Goal: Find specific page/section: Find specific page/section

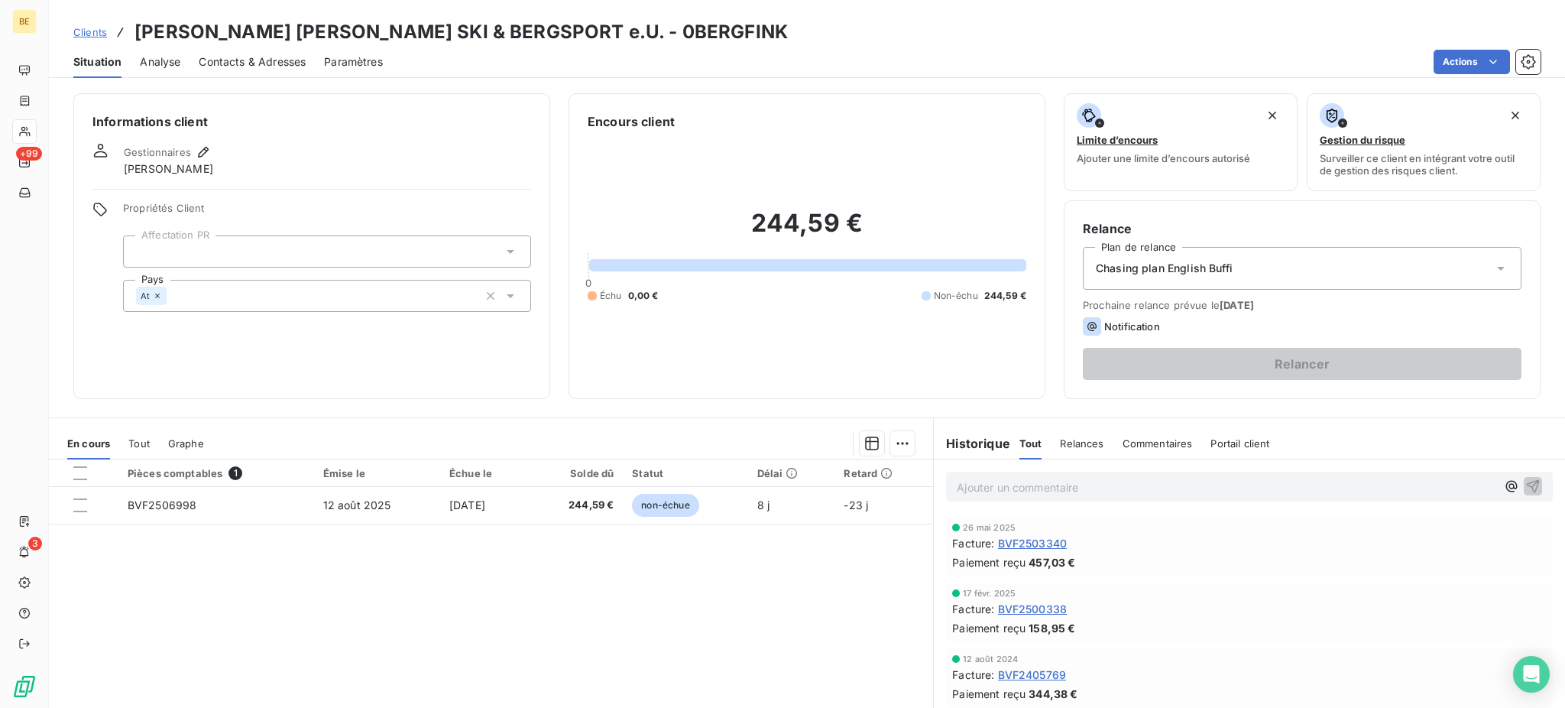
click at [740, 31] on div "Clients [PERSON_NAME] [PERSON_NAME] SKI & BERGSPORT e.U. - 0BERGFINK" at bounding box center [807, 32] width 1516 height 28
click at [96, 33] on span "Clients" at bounding box center [90, 32] width 34 height 12
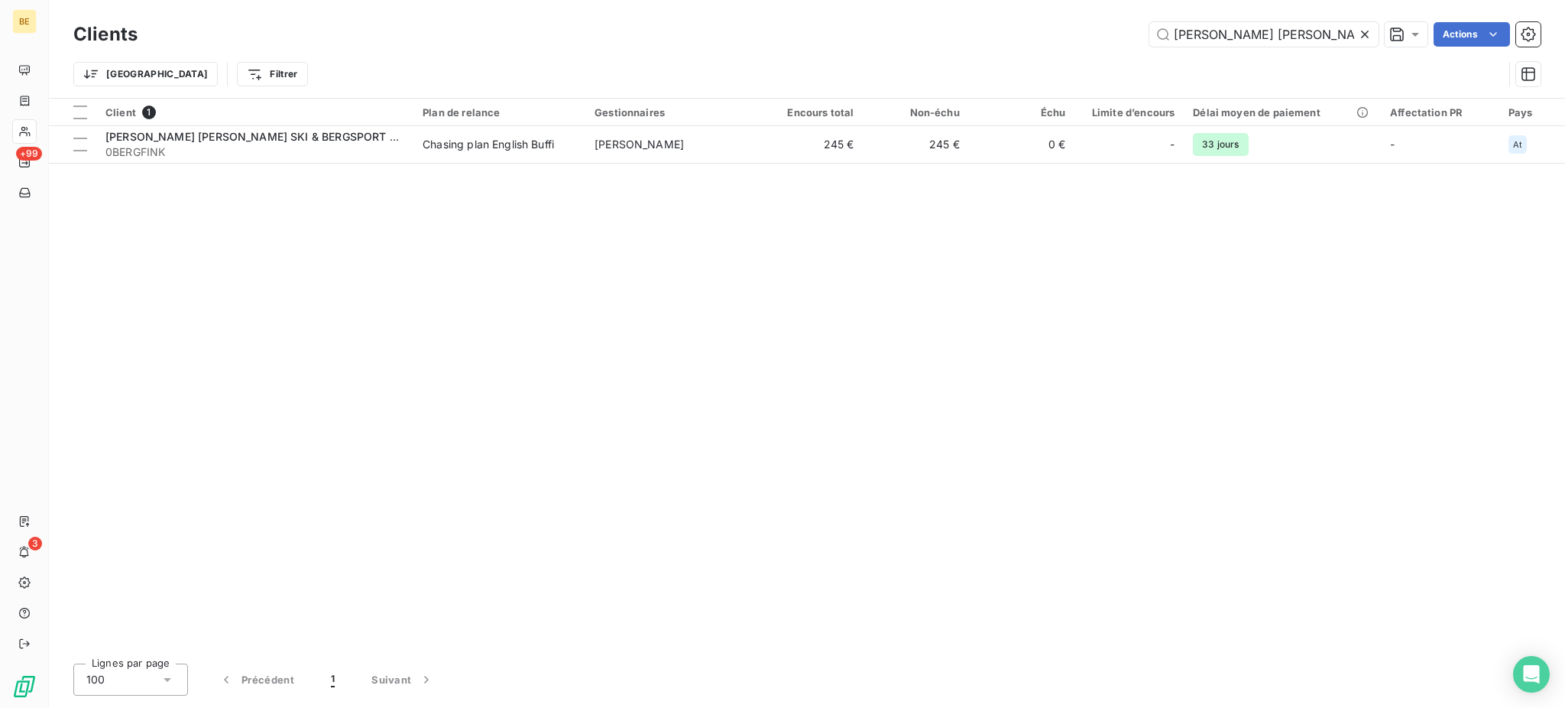
click at [1374, 31] on div at bounding box center [1367, 34] width 21 height 24
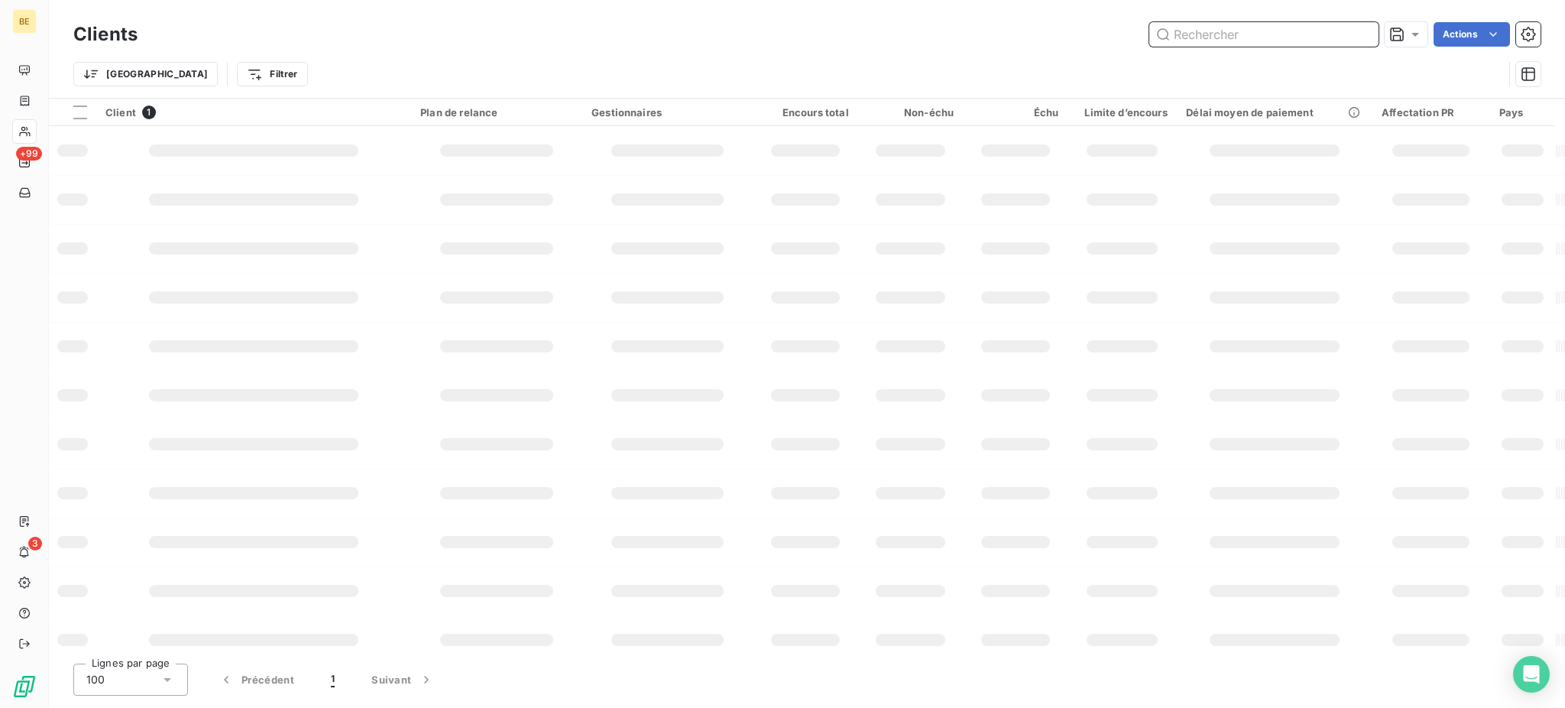
drag, startPoint x: 1354, startPoint y: 34, endPoint x: 1330, endPoint y: 31, distance: 24.6
click at [1347, 31] on input "text" at bounding box center [1263, 34] width 229 height 24
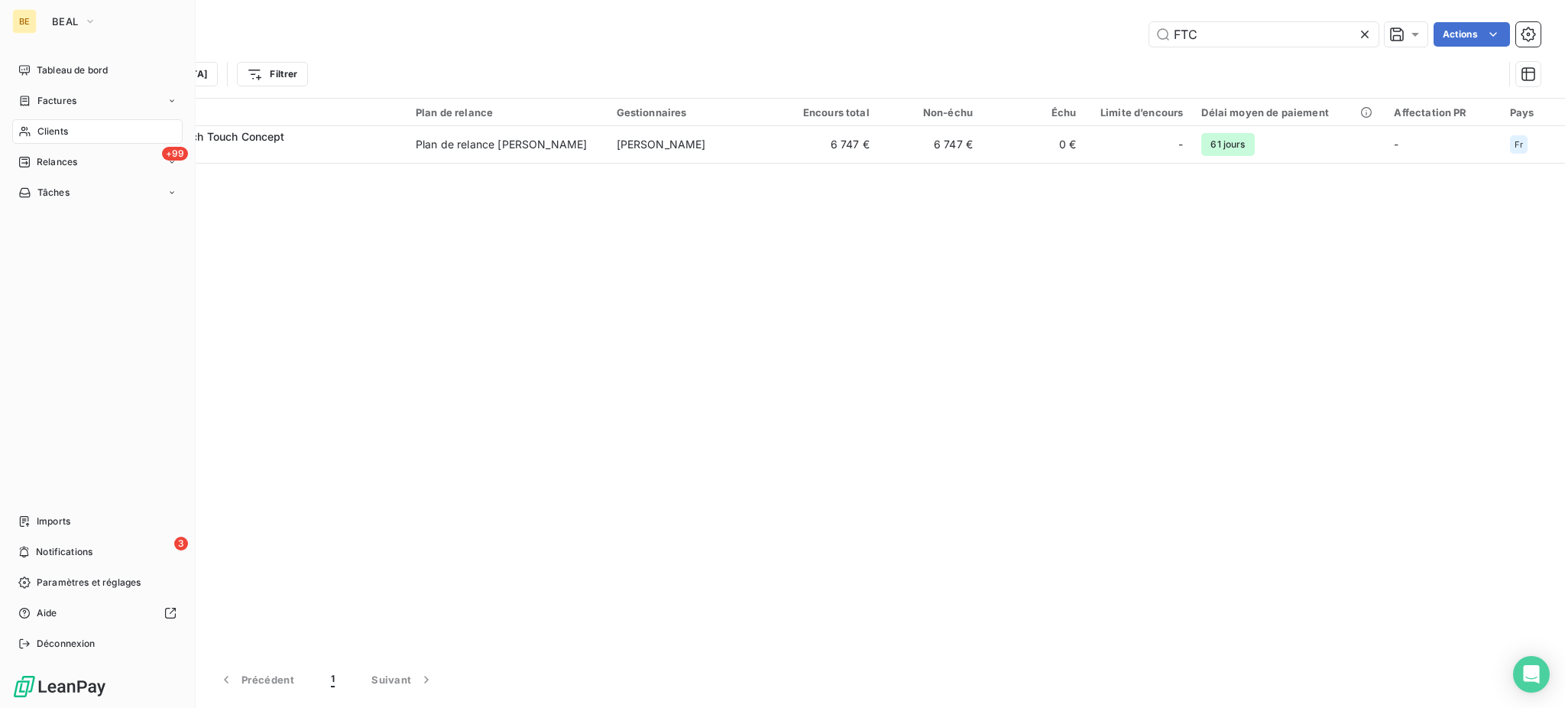
click at [40, 128] on span "Clients" at bounding box center [52, 132] width 31 height 14
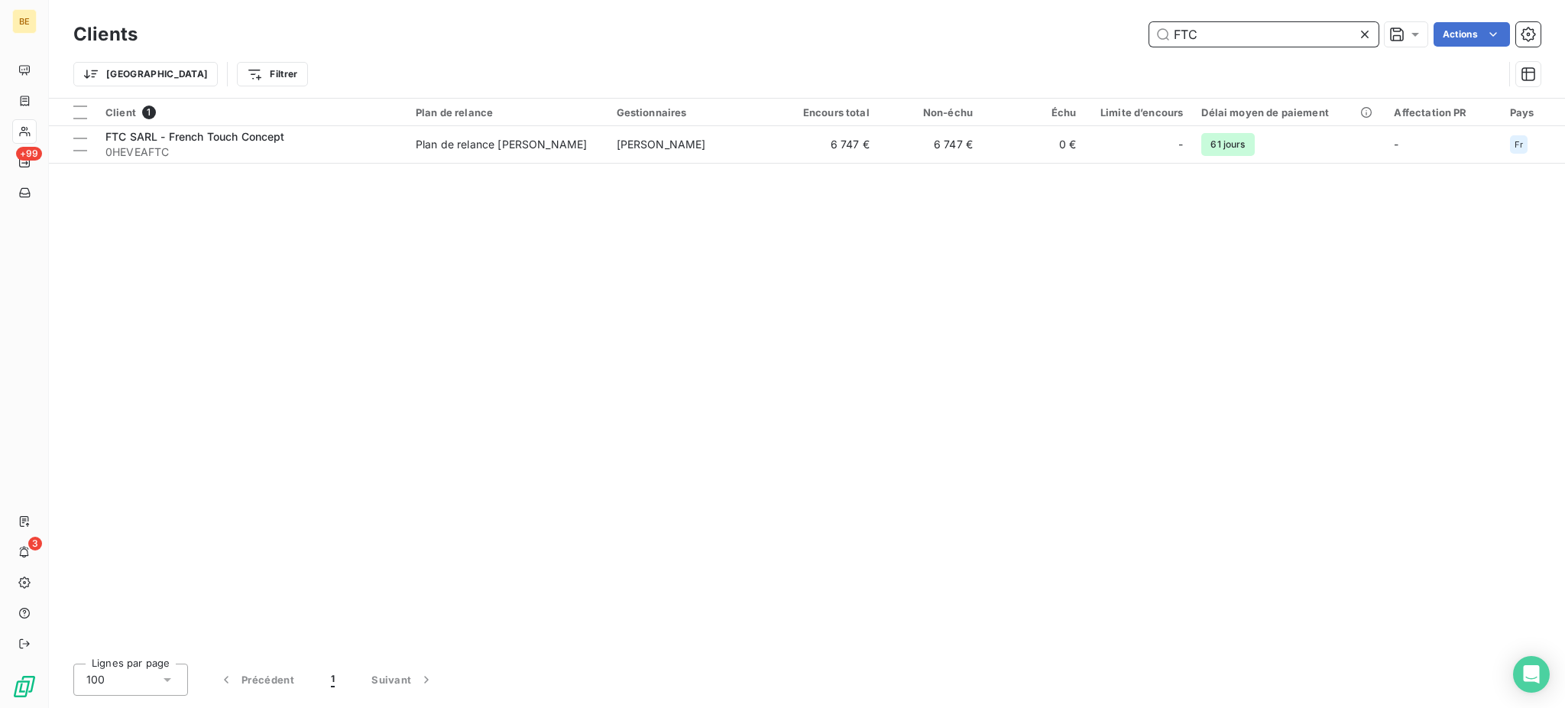
drag, startPoint x: 1231, startPoint y: 41, endPoint x: 1126, endPoint y: 23, distance: 106.9
click at [1130, 23] on div "FTC Actions" at bounding box center [848, 34] width 1385 height 24
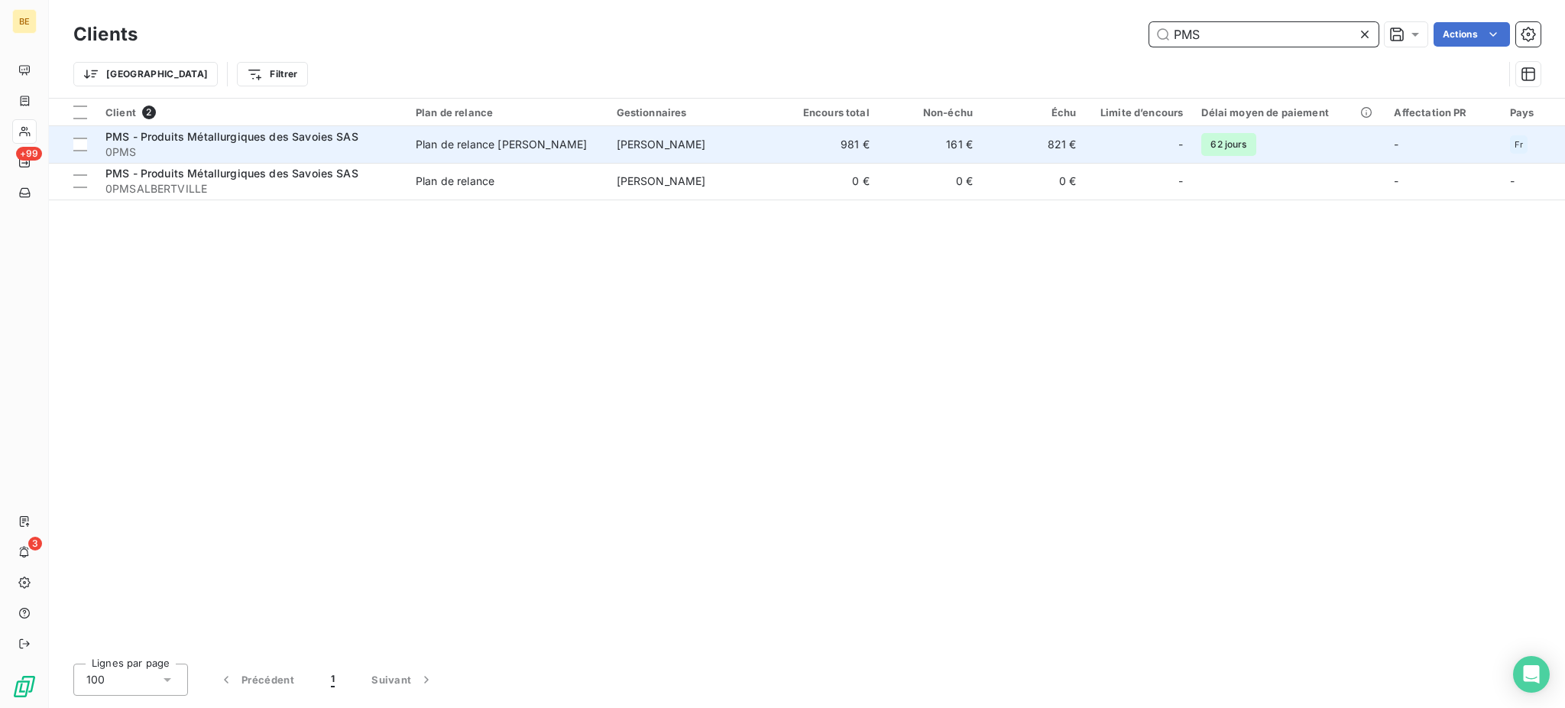
type input "PMS"
click at [566, 154] on td "Plan de relance [PERSON_NAME]" at bounding box center [507, 144] width 201 height 37
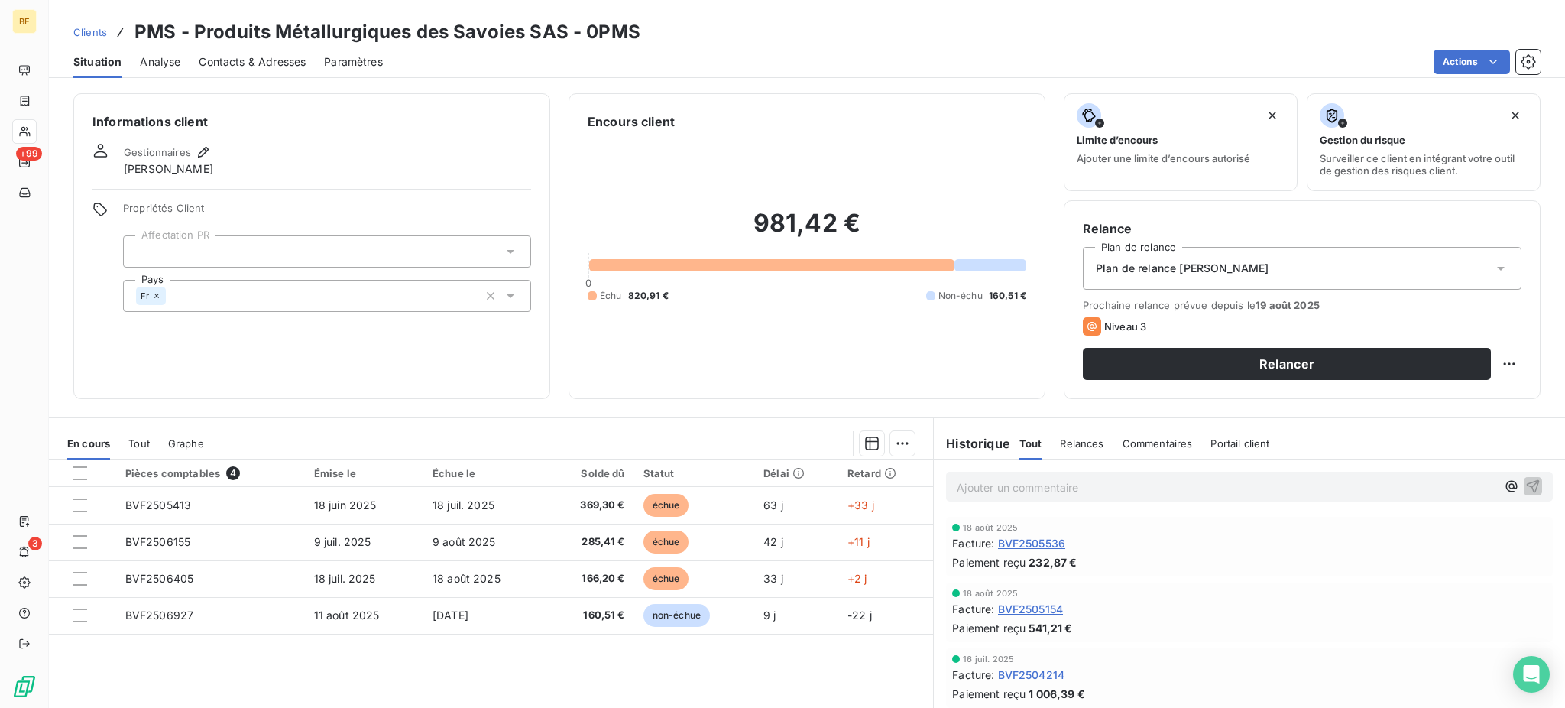
click at [87, 26] on span "Clients" at bounding box center [90, 32] width 34 height 12
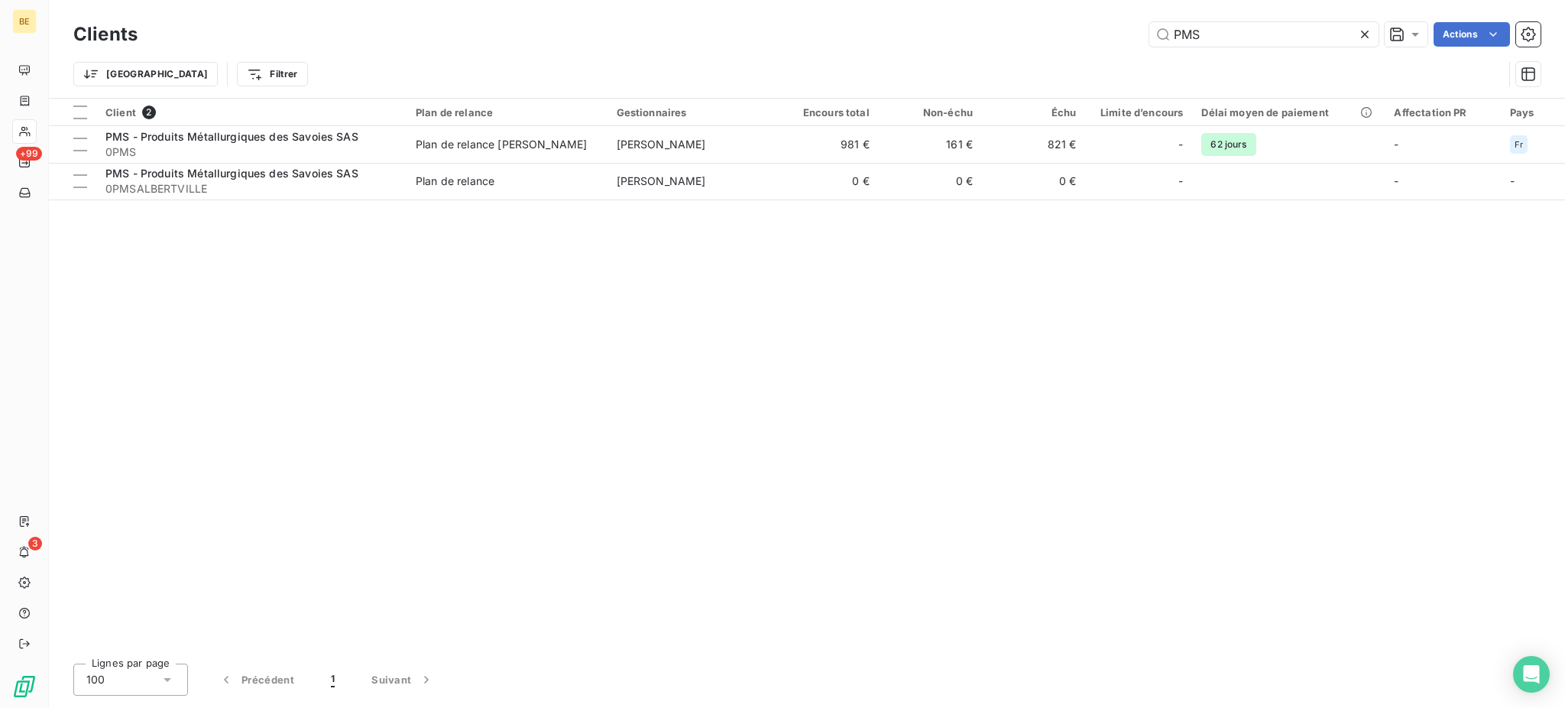
drag, startPoint x: 1346, startPoint y: 32, endPoint x: 1026, endPoint y: 23, distance: 320.4
click at [1026, 23] on div "PMS Actions" at bounding box center [848, 34] width 1385 height 24
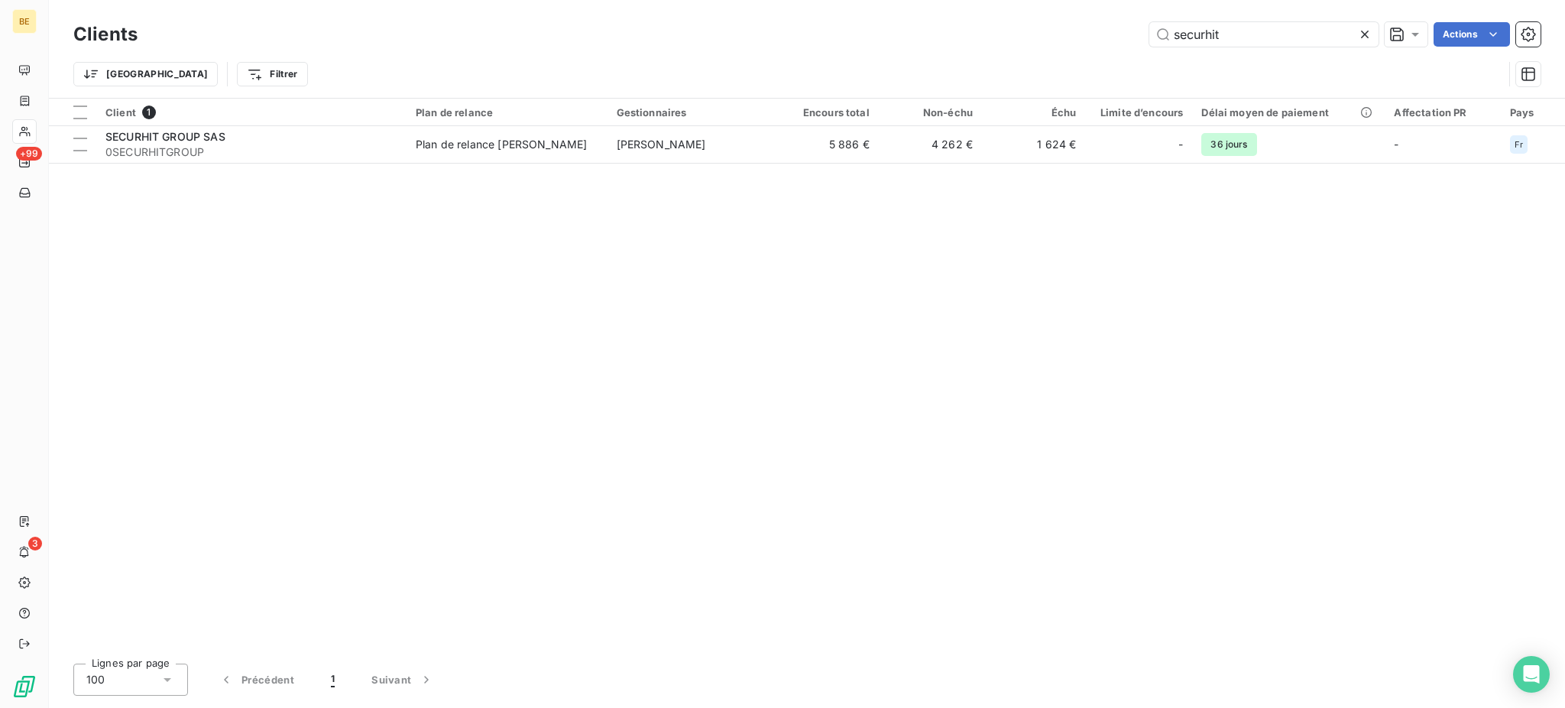
type input "securhit"
